Goal: Task Accomplishment & Management: Use online tool/utility

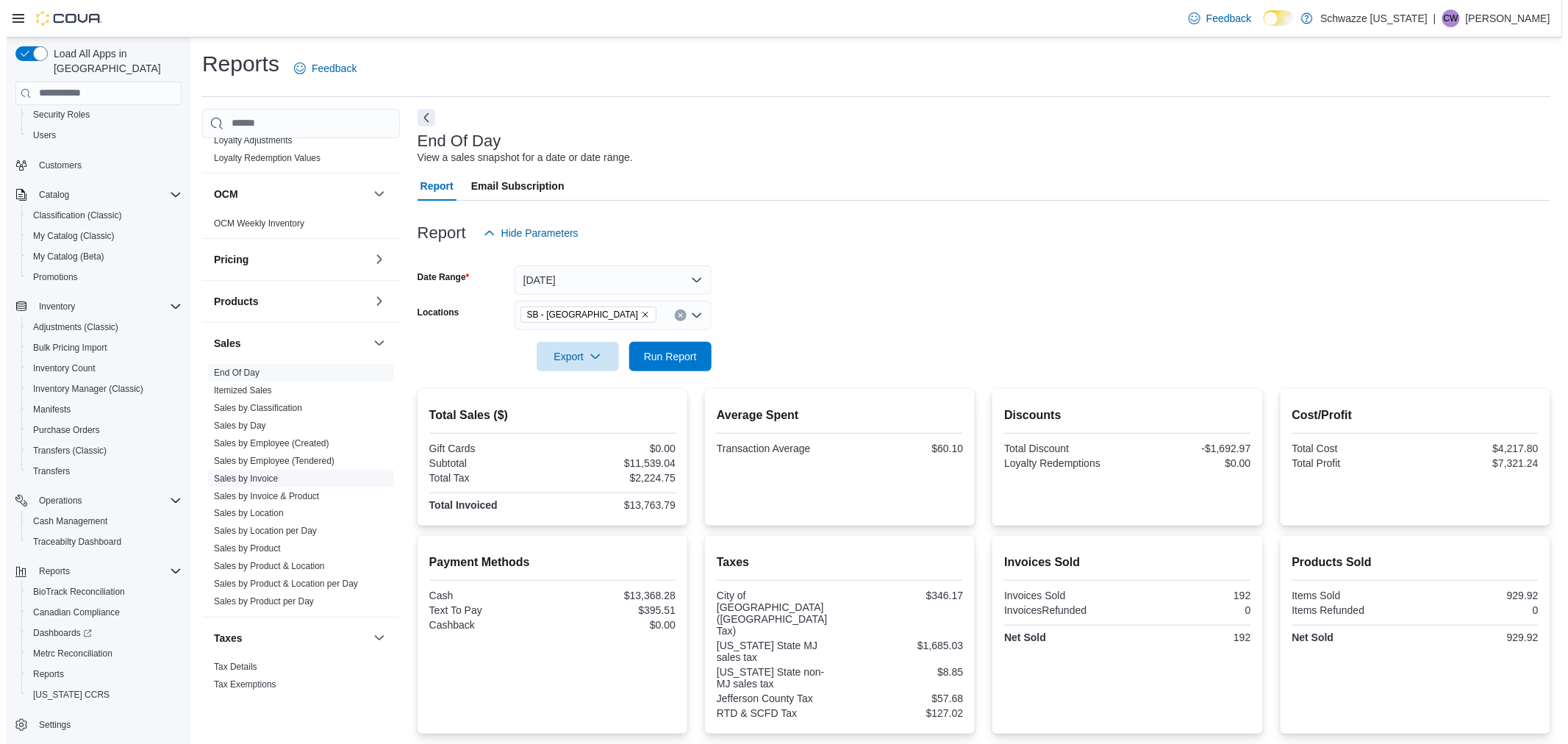
scroll to position [856, 0]
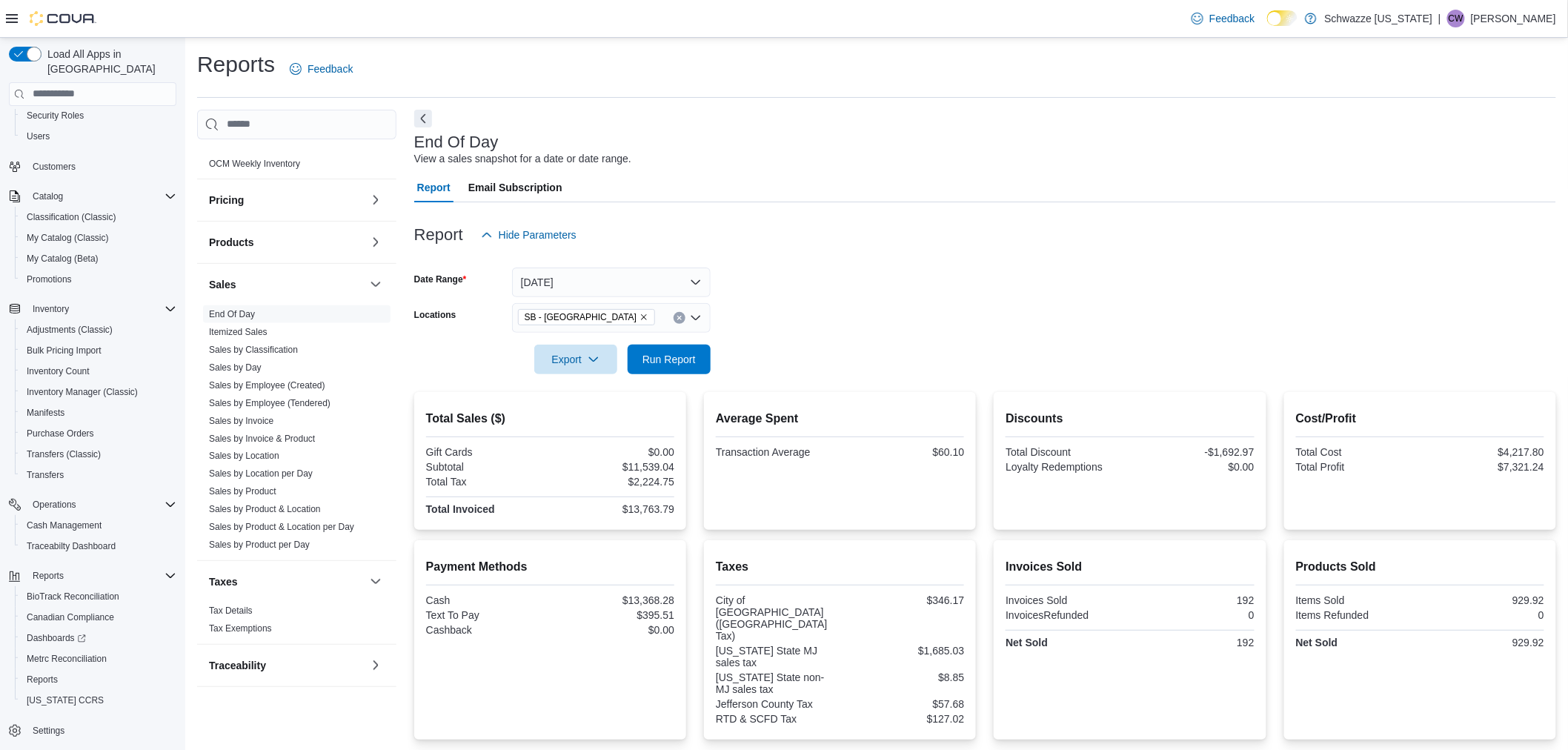
drag, startPoint x: 263, startPoint y: 487, endPoint x: 388, endPoint y: 418, distance: 142.8
click at [263, 487] on link "Sales by Product" at bounding box center [243, 492] width 68 height 11
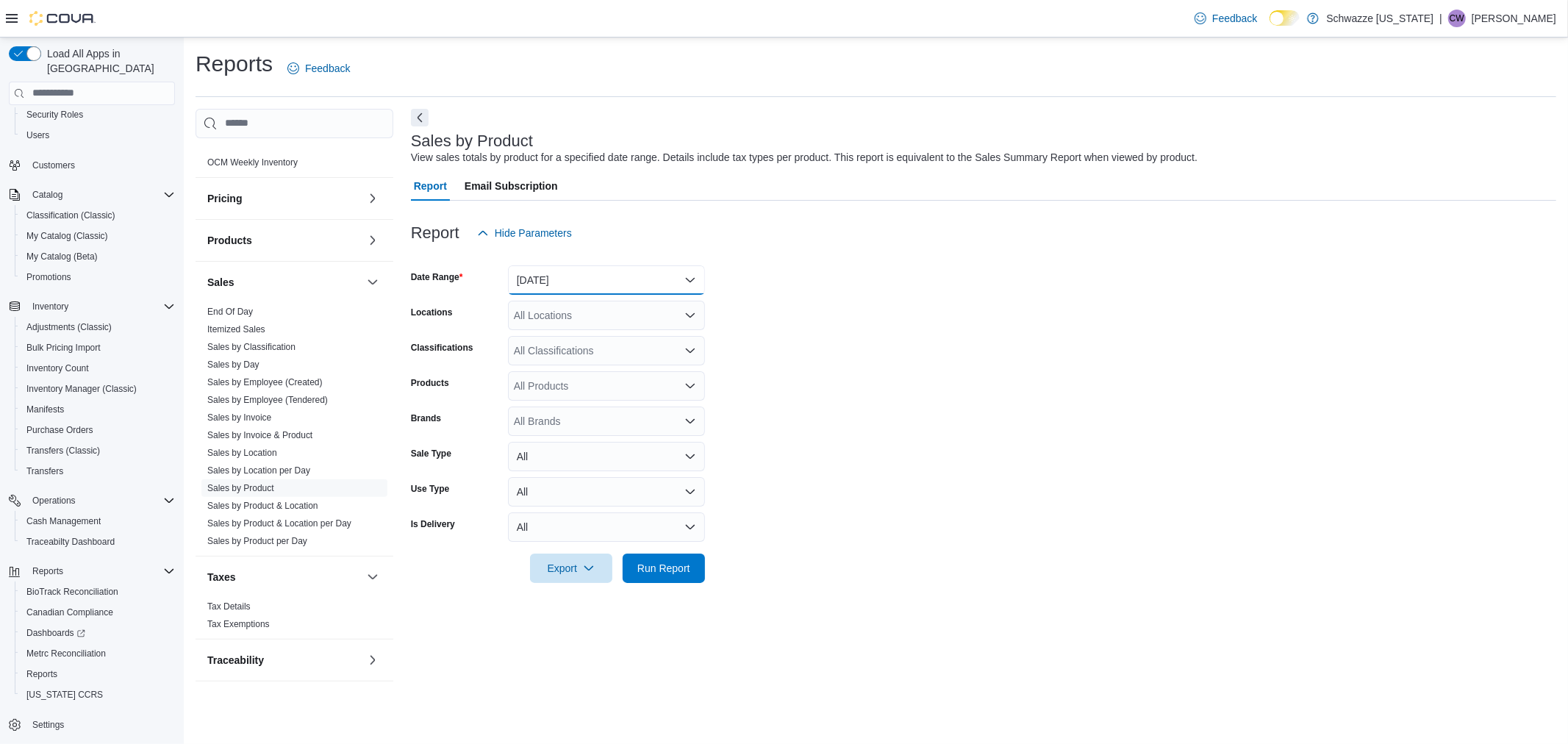
click at [571, 276] on button "[DATE]" at bounding box center [607, 280] width 197 height 29
click at [562, 335] on span "[DATE]" at bounding box center [615, 339] width 167 height 18
click at [564, 318] on div "All Locations" at bounding box center [607, 314] width 197 height 29
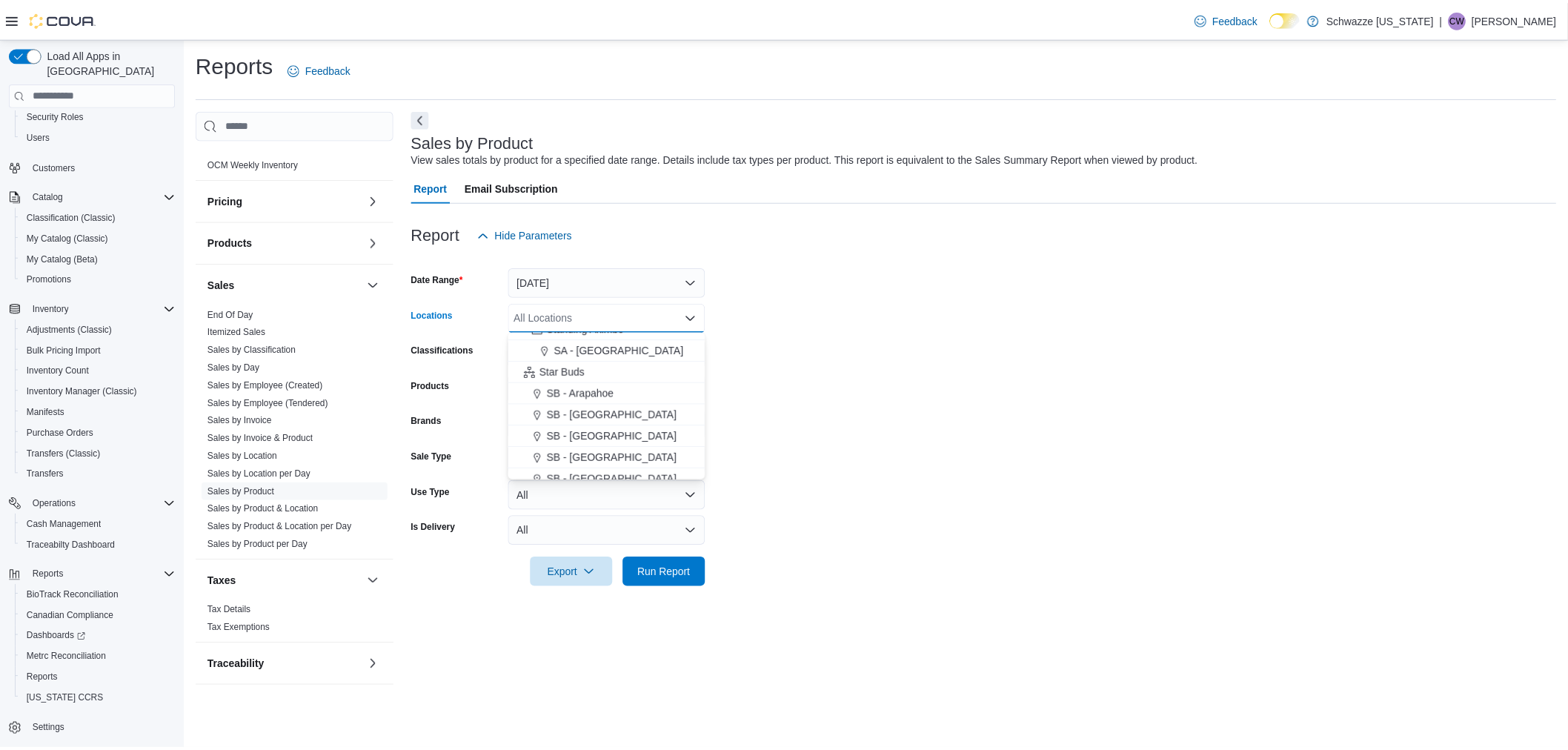
scroll to position [164, 0]
click at [590, 434] on span "SB - [GEOGRAPHIC_DATA]" at bounding box center [617, 436] width 131 height 15
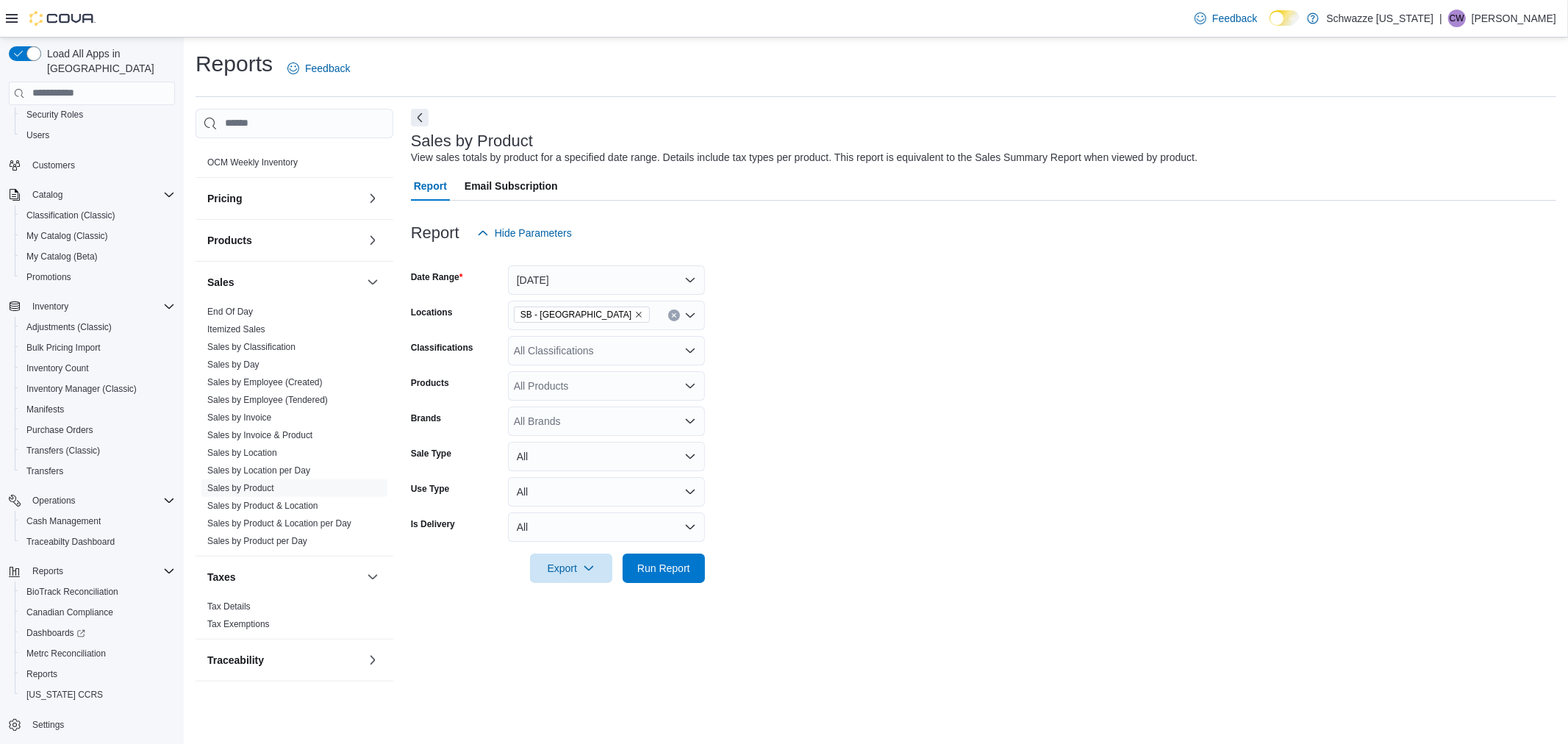
click at [773, 383] on form "Date Range [DATE] Locations SB - Belmar Classifications All Classifications Pro…" at bounding box center [983, 415] width 1145 height 335
click at [646, 359] on div "All Classifications" at bounding box center [607, 350] width 197 height 29
click at [608, 397] on div "REC - Flower" at bounding box center [606, 396] width 180 height 15
drag, startPoint x: 656, startPoint y: 559, endPoint x: 665, endPoint y: 524, distance: 36.1
click at [656, 559] on span "Run Report" at bounding box center [664, 568] width 65 height 29
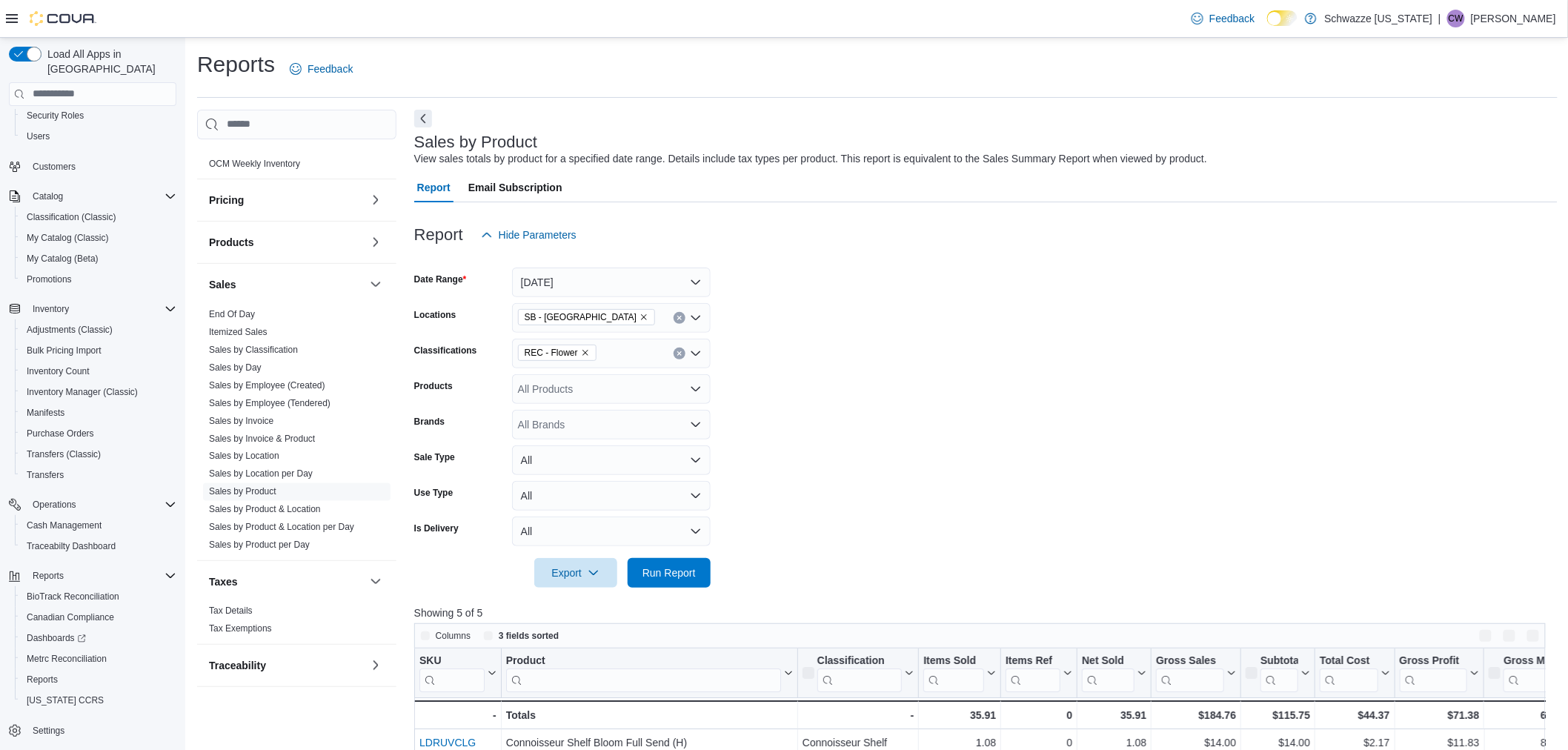
scroll to position [164, 0]
